Goal: Find specific page/section

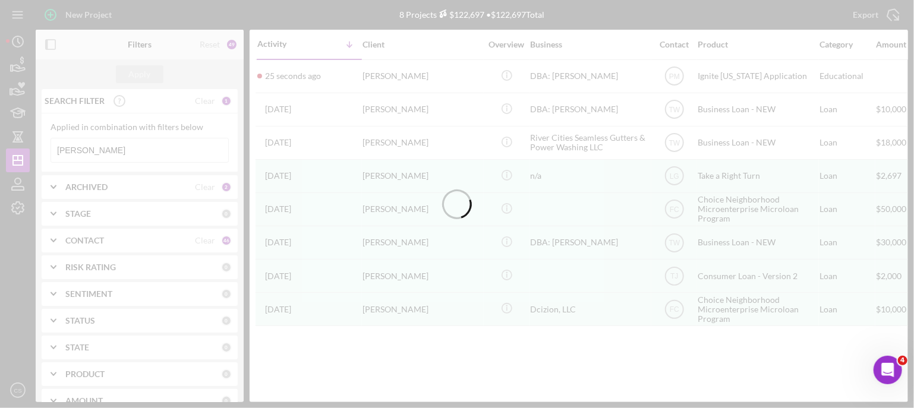
click at [102, 146] on div at bounding box center [457, 204] width 914 height 408
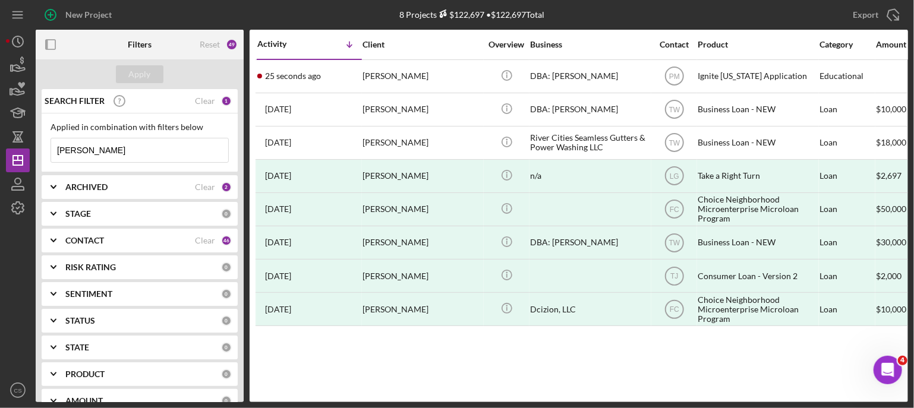
drag, startPoint x: 102, startPoint y: 146, endPoint x: -3, endPoint y: 142, distance: 105.2
click at [0, 142] on html "New Project 8 Projects $122,697 • $122,697 Total [PERSON_NAME] Export Icon/Expo…" at bounding box center [457, 204] width 914 height 408
type input "[PERSON_NAME]"
click at [128, 70] on button "Apply" at bounding box center [140, 74] width 48 height 18
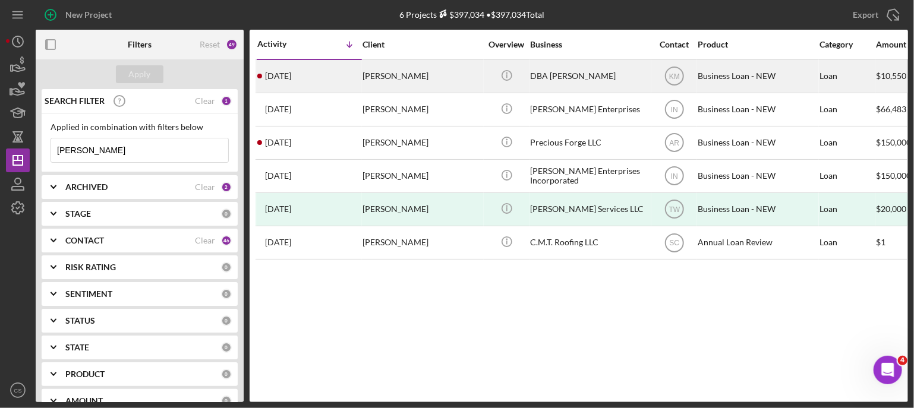
click at [407, 75] on div "[PERSON_NAME]" at bounding box center [421, 76] width 119 height 31
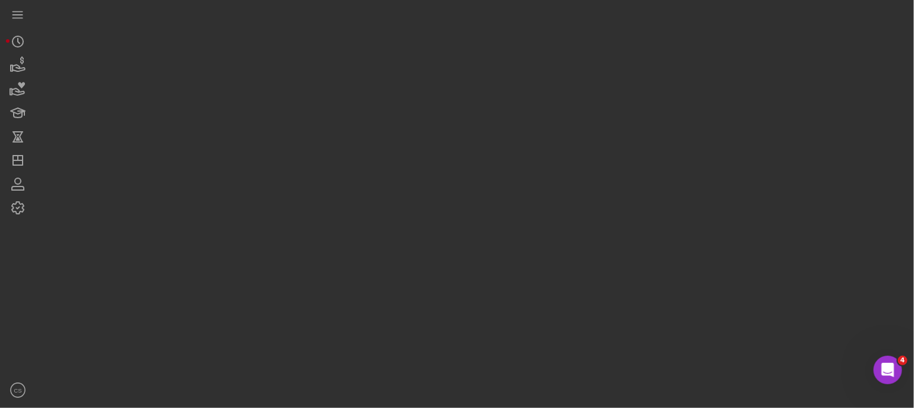
click at [407, 75] on div at bounding box center [472, 201] width 872 height 402
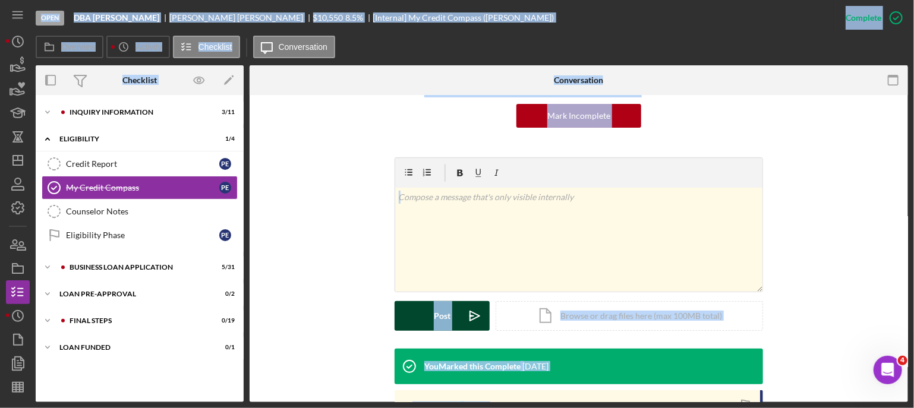
scroll to position [178, 0]
